Goal: Transaction & Acquisition: Download file/media

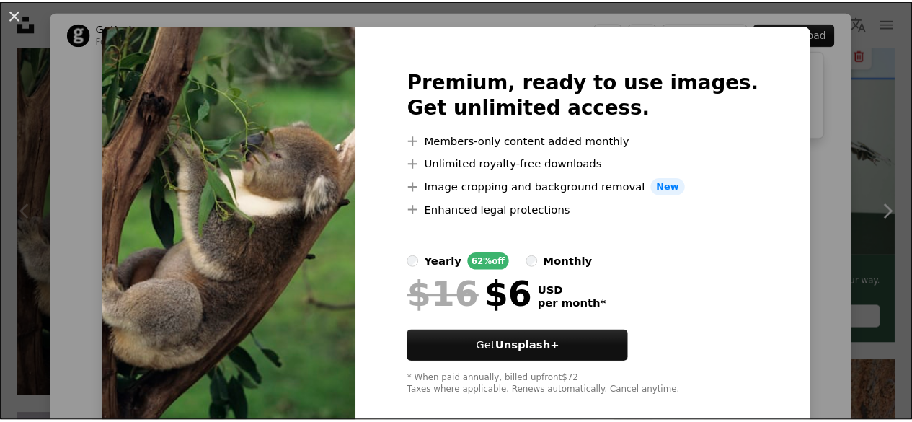
scroll to position [40, 0]
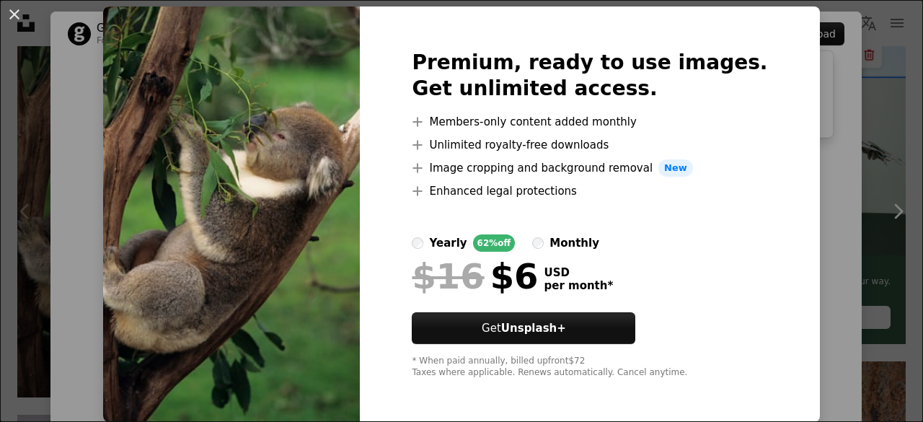
click at [870, 103] on div "An X shape Premium, ready to use images. Get unlimited access. A plus sign Memb…" at bounding box center [461, 211] width 923 height 422
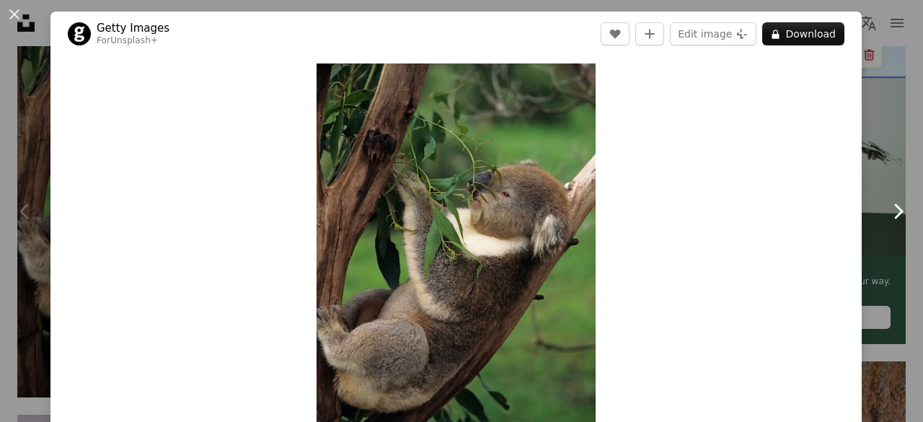
click at [886, 151] on link "Chevron right" at bounding box center [897, 211] width 50 height 138
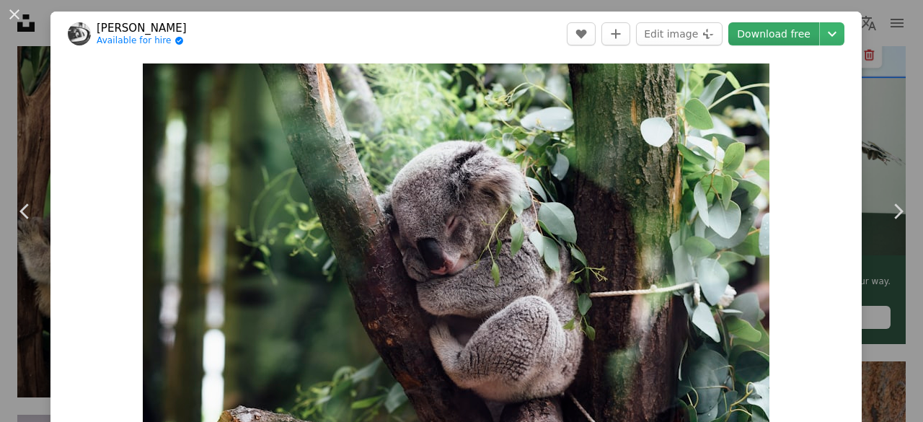
click at [771, 35] on link "Download free" at bounding box center [773, 33] width 91 height 23
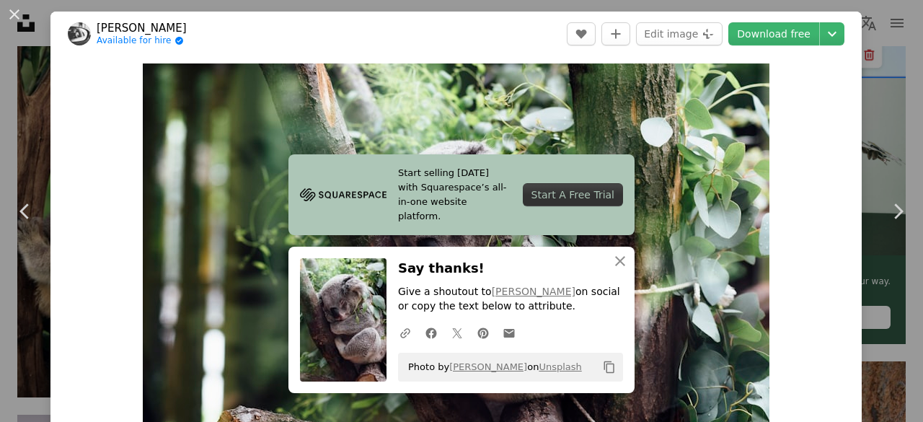
click at [868, 110] on div "An X shape Chevron left Chevron right Start selling [DATE] with Squarespace’s a…" at bounding box center [461, 211] width 923 height 422
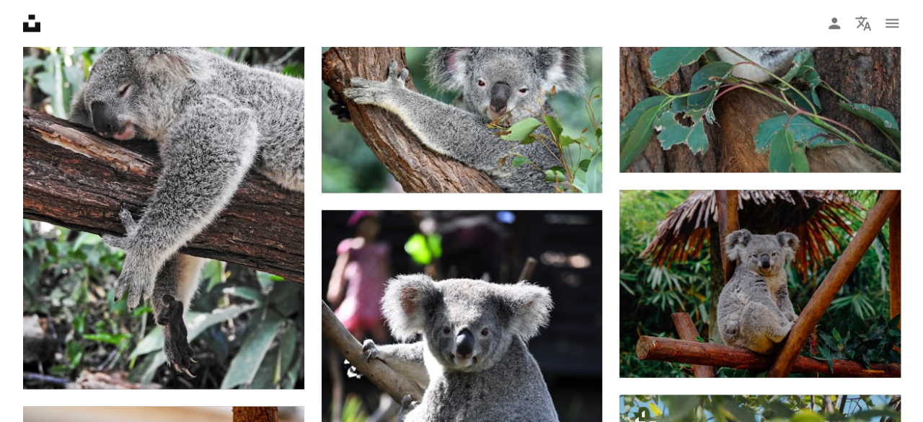
scroll to position [1026, 0]
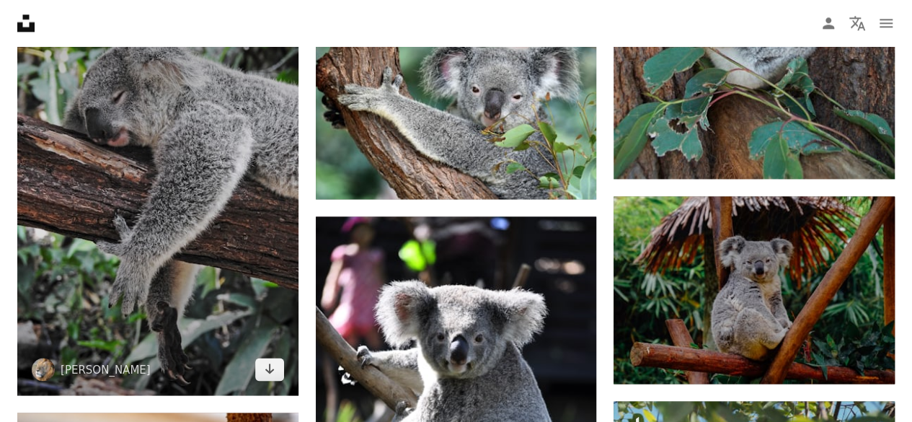
click at [187, 166] on img at bounding box center [157, 190] width 281 height 410
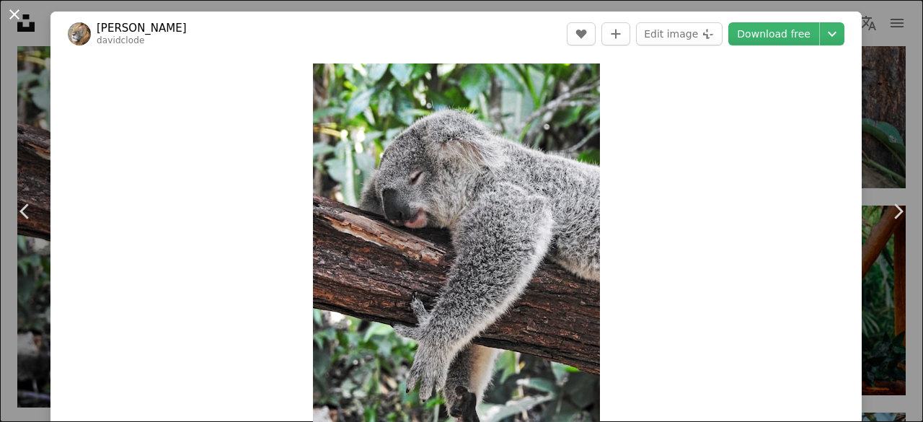
click at [16, 12] on button "An X shape" at bounding box center [14, 14] width 17 height 17
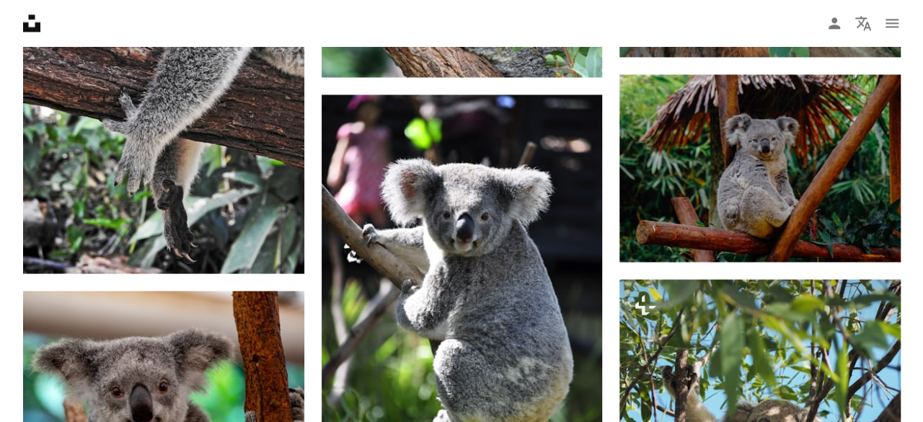
scroll to position [1149, 0]
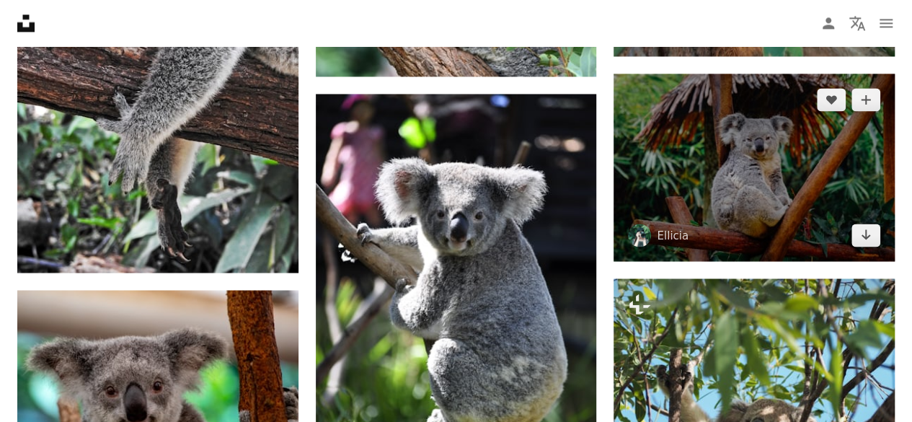
click at [761, 222] on img at bounding box center [753, 167] width 281 height 187
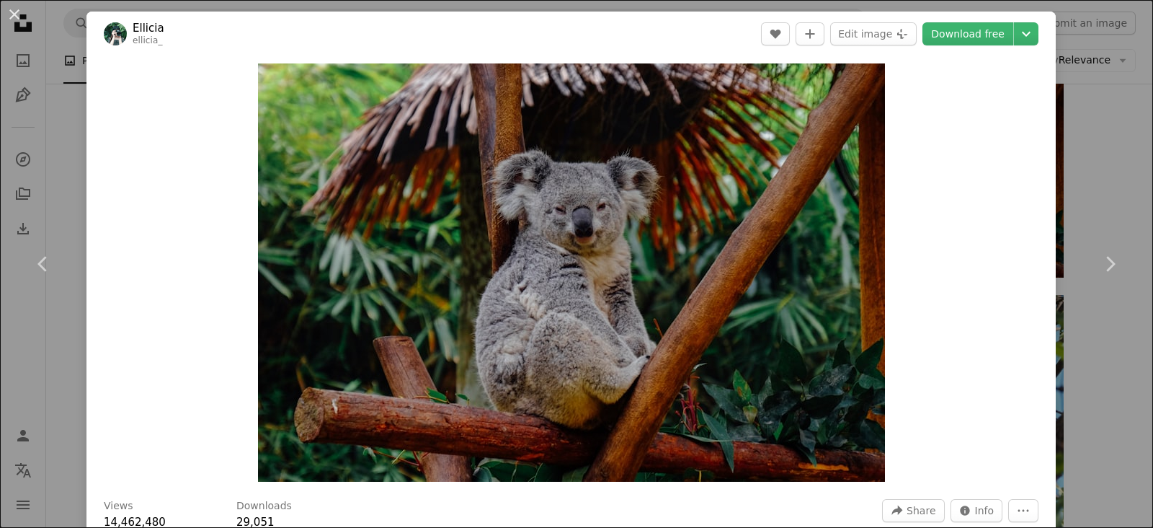
drag, startPoint x: 906, startPoint y: 1, endPoint x: 207, endPoint y: 265, distance: 747.5
click at [207, 265] on div "Zoom in" at bounding box center [570, 272] width 969 height 432
drag, startPoint x: 207, startPoint y: 265, endPoint x: 649, endPoint y: 326, distance: 446.8
click at [649, 326] on div "Zoom in" at bounding box center [570, 272] width 969 height 432
click at [922, 332] on div "Zoom in" at bounding box center [570, 272] width 969 height 432
